Goal: Understand process/instructions: Learn about a topic

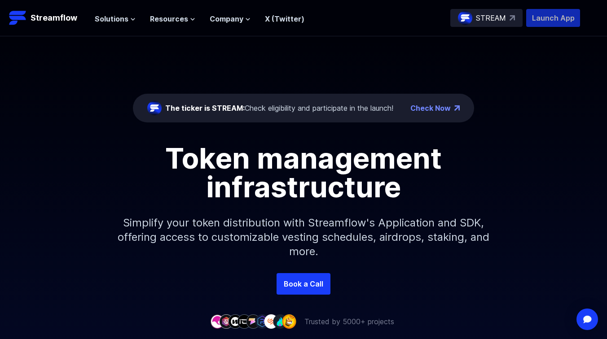
click at [435, 13] on p "Launch App" at bounding box center [553, 18] width 54 height 18
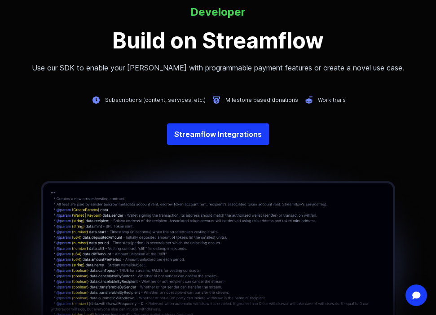
scroll to position [2708, 0]
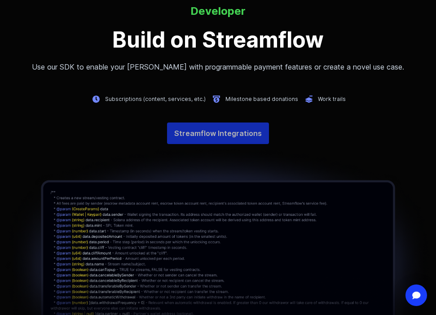
click at [194, 130] on link "Streamflow Integrations" at bounding box center [218, 133] width 102 height 22
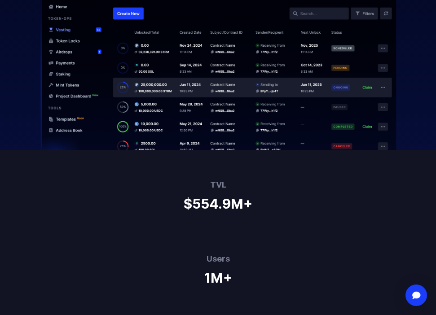
scroll to position [0, 0]
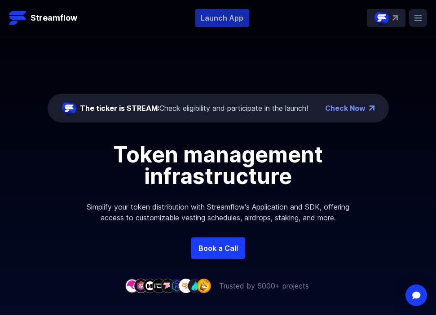
click at [212, 21] on p "Launch App" at bounding box center [222, 18] width 54 height 18
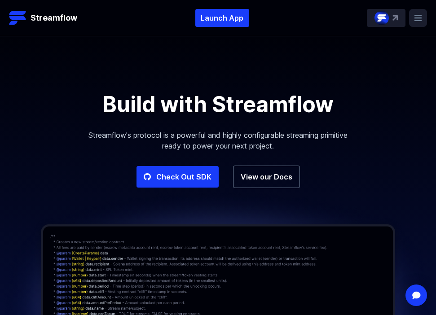
click at [394, 15] on div "STREAM" at bounding box center [386, 18] width 39 height 18
click at [419, 22] on rect at bounding box center [418, 18] width 18 height 18
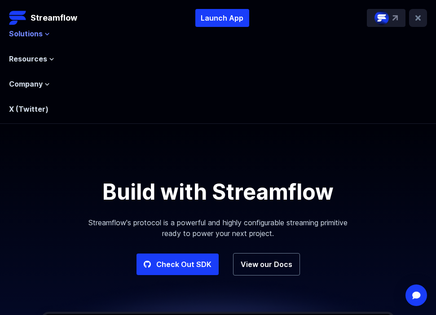
click at [45, 34] on icon at bounding box center [47, 34] width 4 height 2
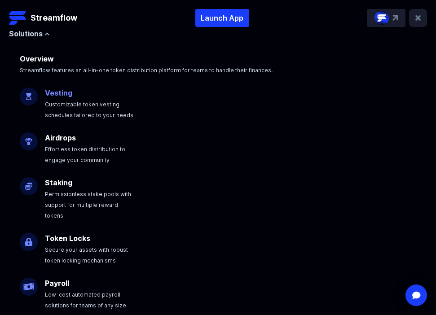
click at [61, 96] on link "Vesting" at bounding box center [58, 92] width 27 height 9
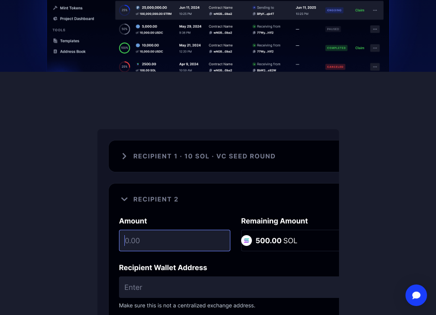
scroll to position [435, 0]
click at [124, 136] on img at bounding box center [217, 225] width 241 height 192
click at [247, 138] on img at bounding box center [217, 225] width 241 height 192
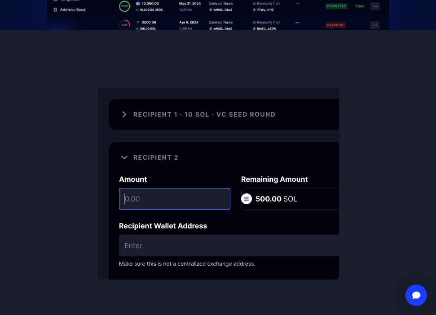
scroll to position [479, 0]
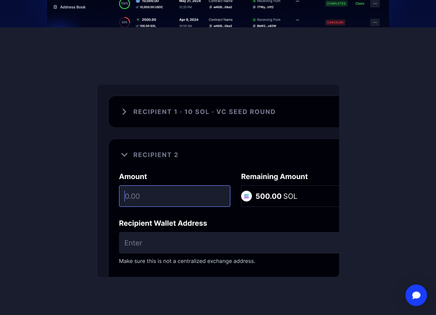
click at [251, 175] on img at bounding box center [217, 181] width 241 height 192
click at [166, 171] on img at bounding box center [217, 181] width 241 height 192
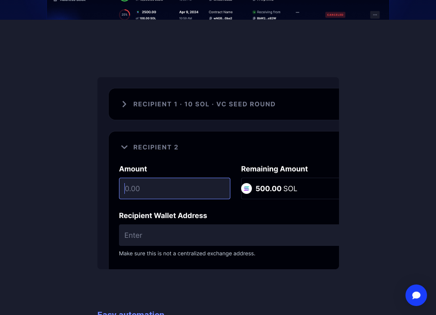
scroll to position [491, 0]
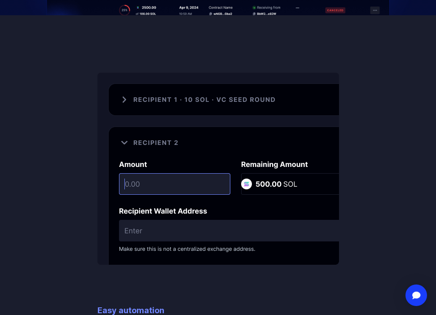
click at [161, 178] on img at bounding box center [217, 169] width 241 height 192
click at [155, 161] on img at bounding box center [217, 168] width 241 height 192
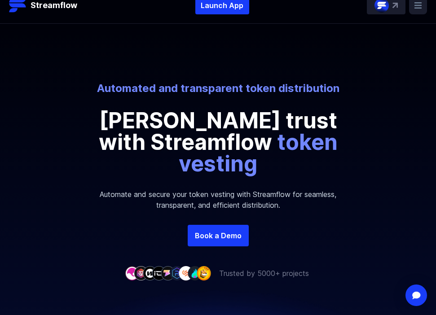
scroll to position [0, 0]
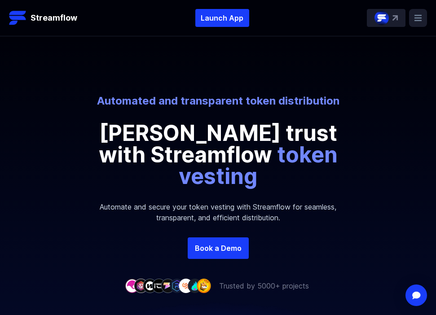
click at [418, 17] on rect at bounding box center [418, 18] width 18 height 18
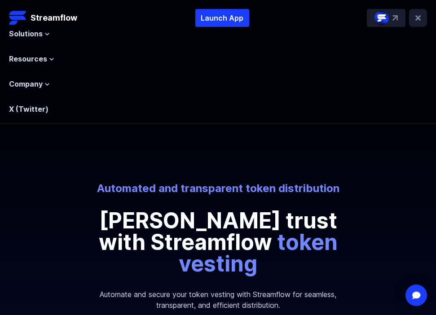
click at [418, 17] on icon at bounding box center [417, 17] width 5 height 5
